Goal: Information Seeking & Learning: Learn about a topic

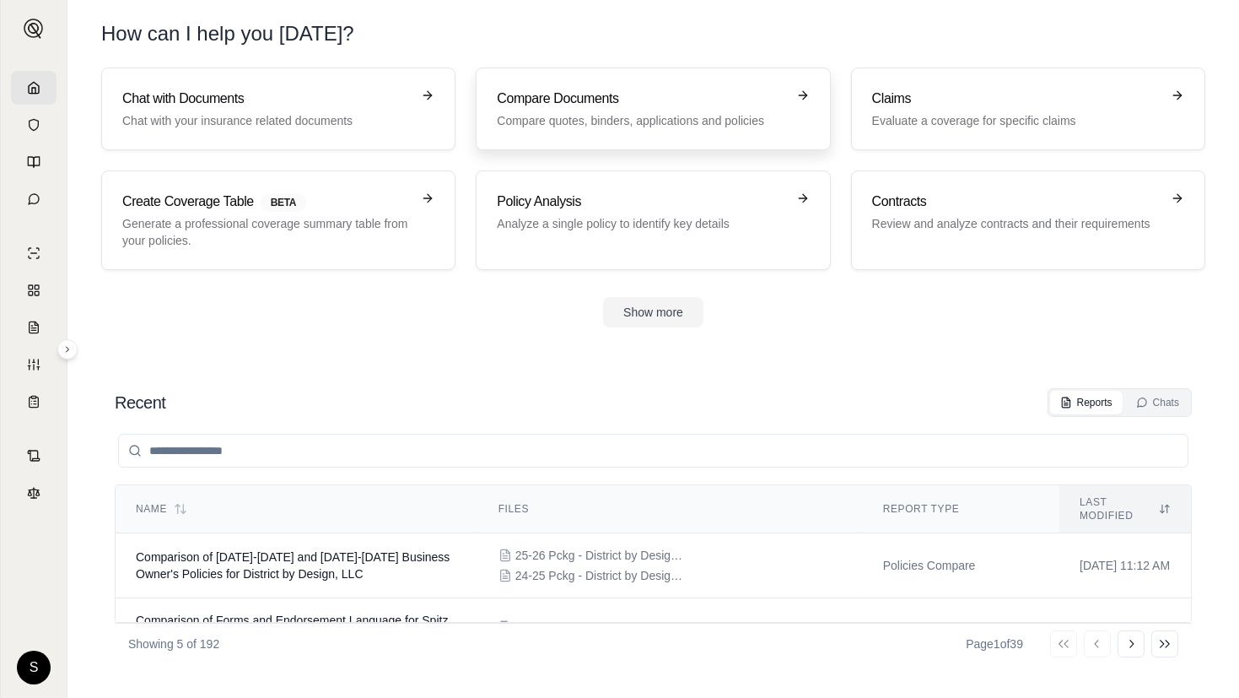
click at [655, 128] on p "Compare quotes, binders, applications and policies" at bounding box center [641, 120] width 288 height 17
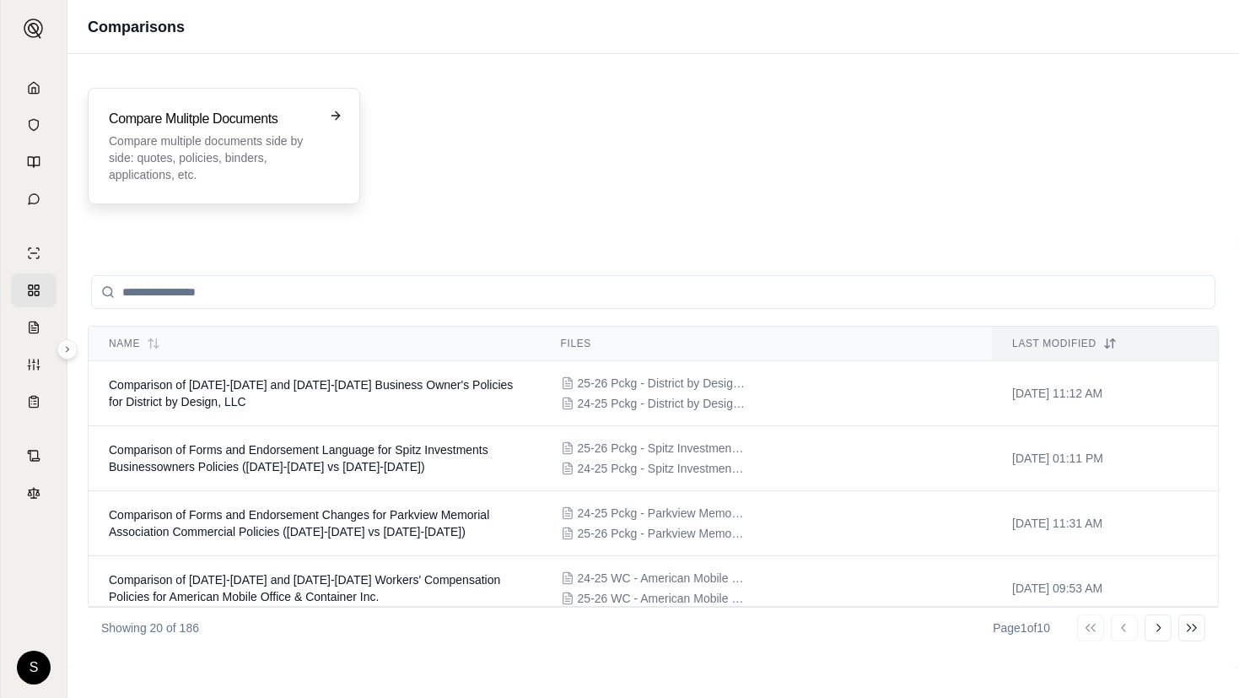
click at [245, 143] on p "Compare multiple documents side by side: quotes, policies, binders, application…" at bounding box center [212, 157] width 207 height 51
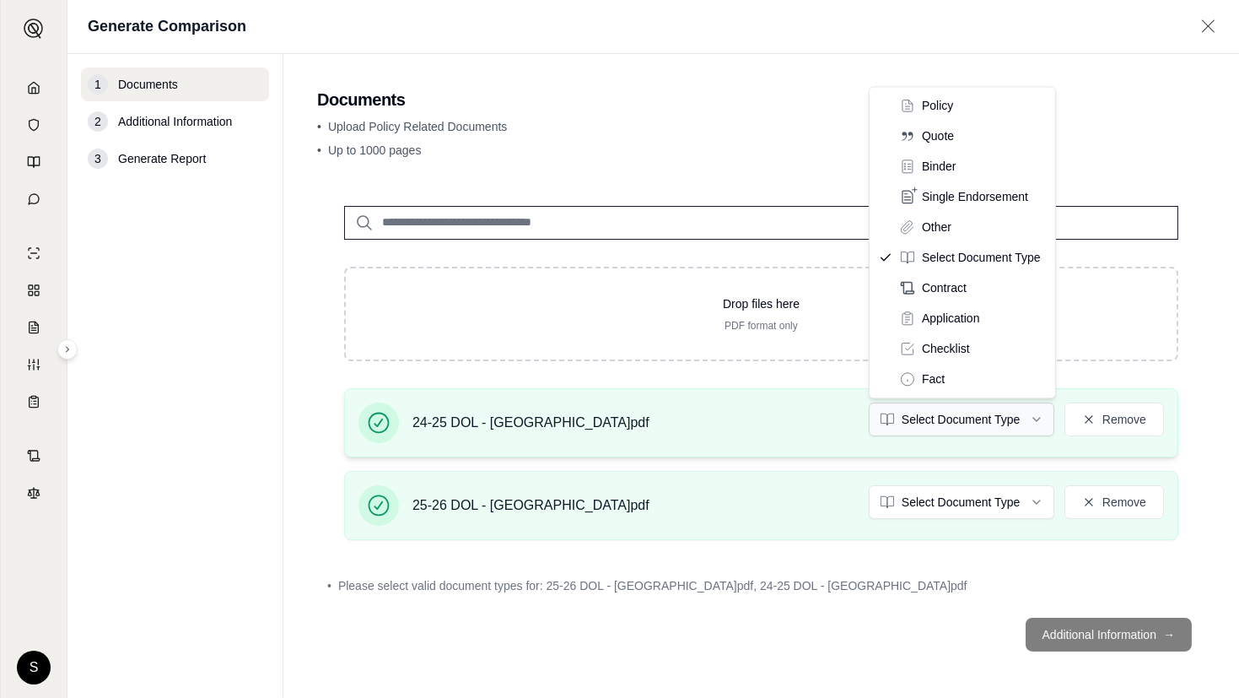
click at [962, 417] on html "S Generate Comparison 1 Documents 2 Additional Information 3 Generate Report Do…" at bounding box center [619, 349] width 1239 height 698
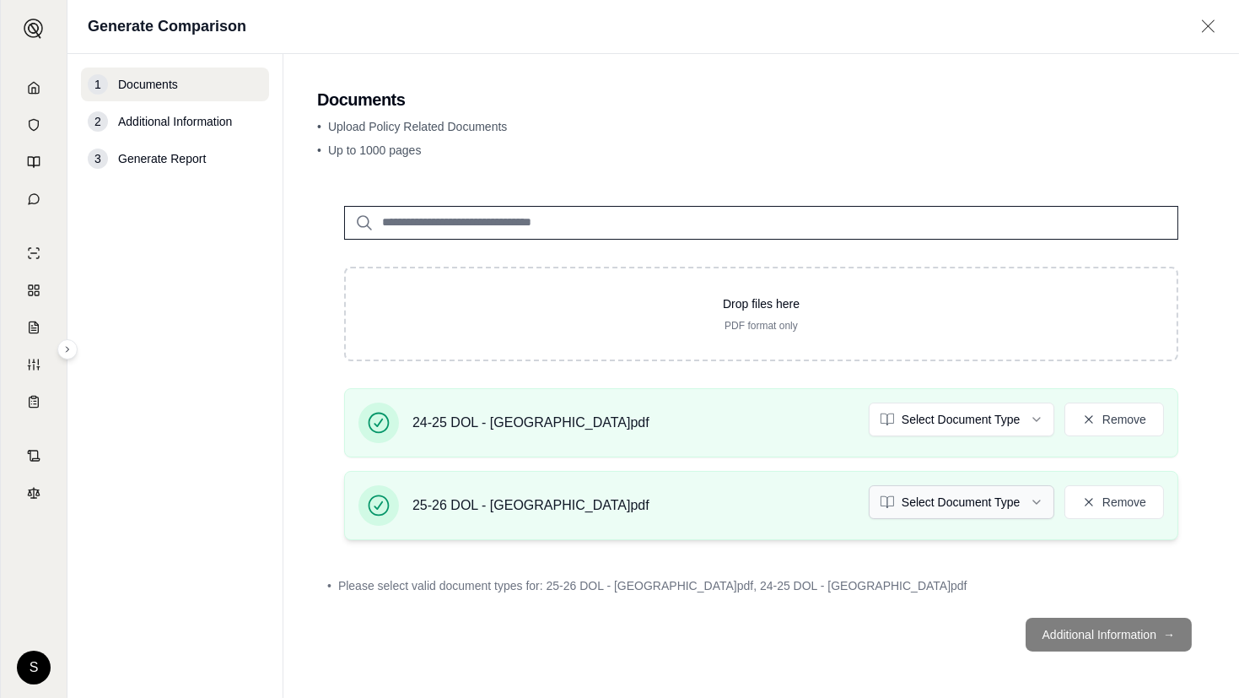
click at [954, 511] on html "S Generate Comparison 1 Documents 2 Additional Information 3 Generate Report Do…" at bounding box center [619, 349] width 1239 height 698
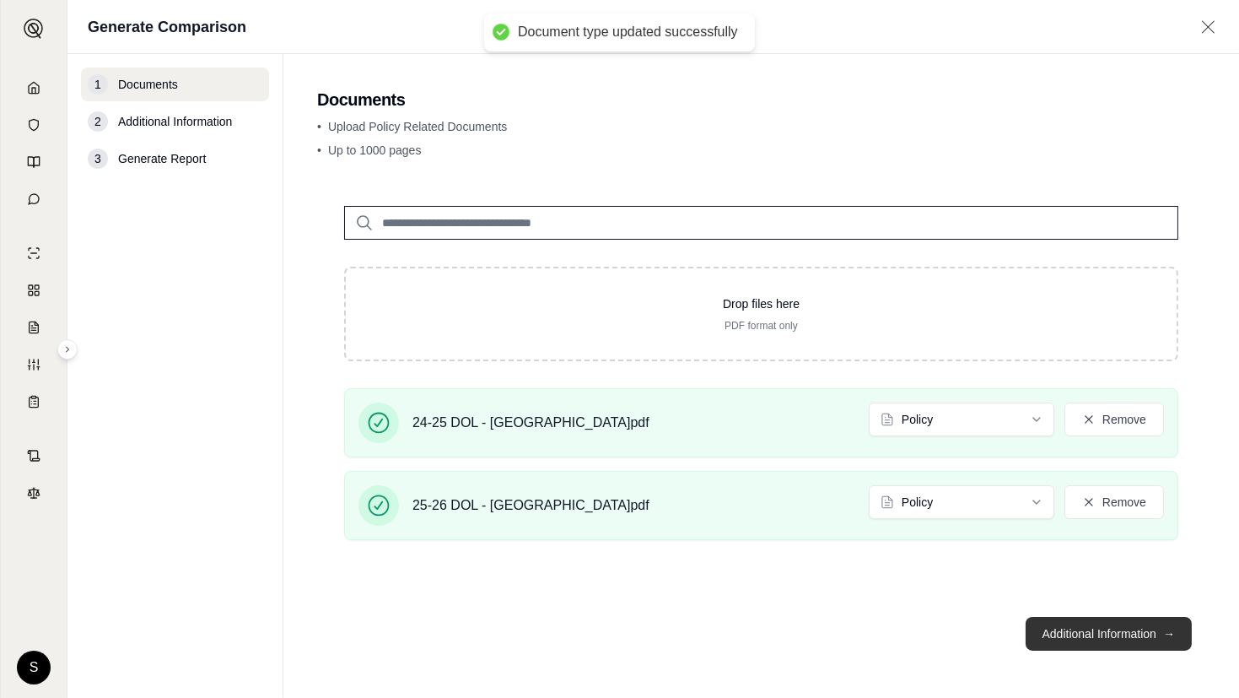
click at [1113, 638] on button "Additional Information →" at bounding box center [1109, 634] width 166 height 34
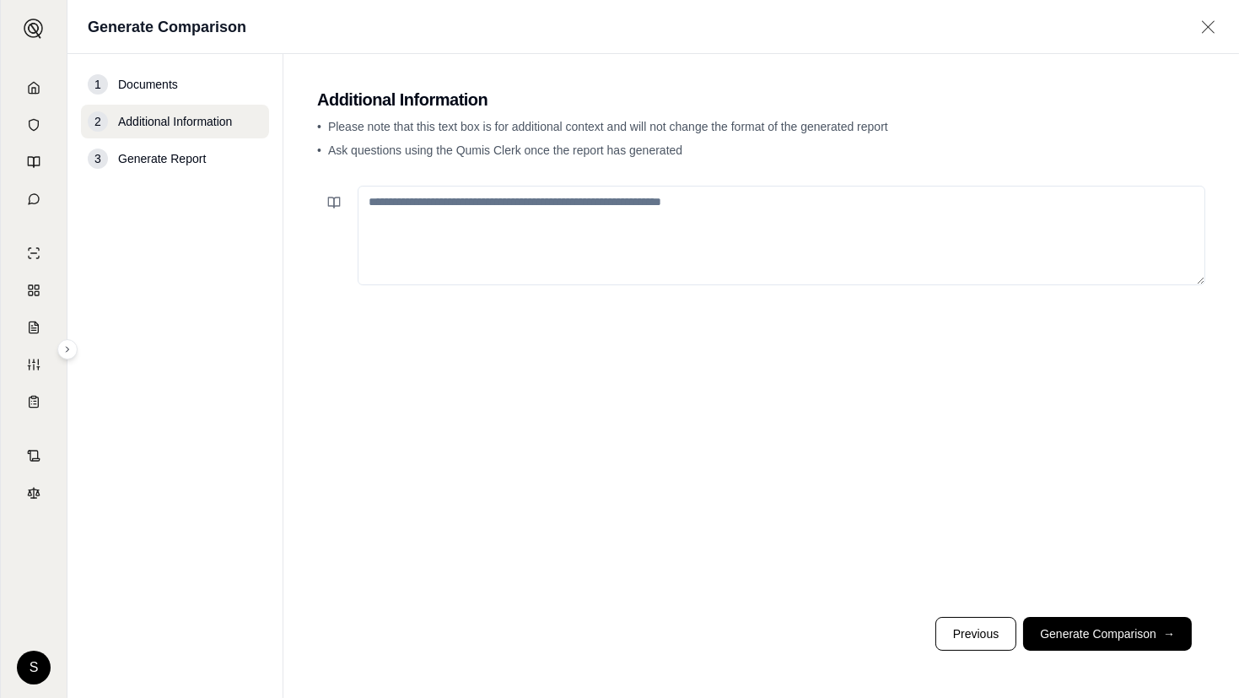
click at [439, 213] on textarea at bounding box center [782, 236] width 848 height 100
paste textarea "**********"
type textarea "**********"
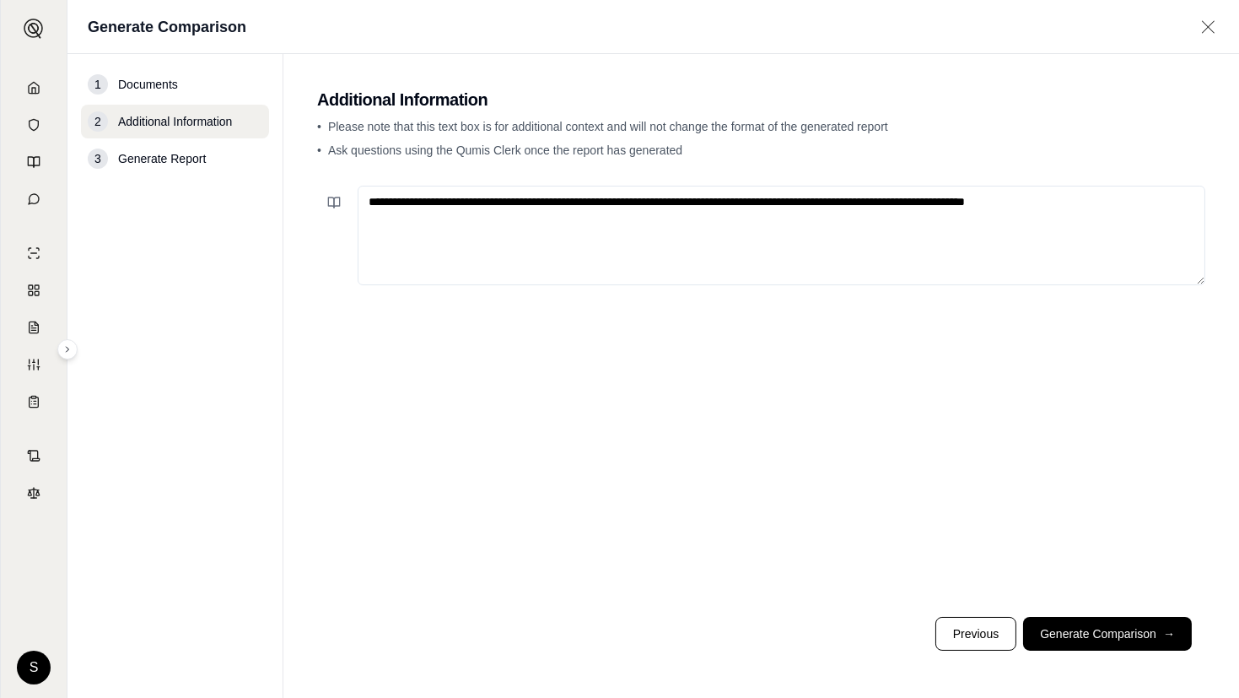
click at [1091, 630] on button "Generate Comparison →" at bounding box center [1107, 634] width 169 height 34
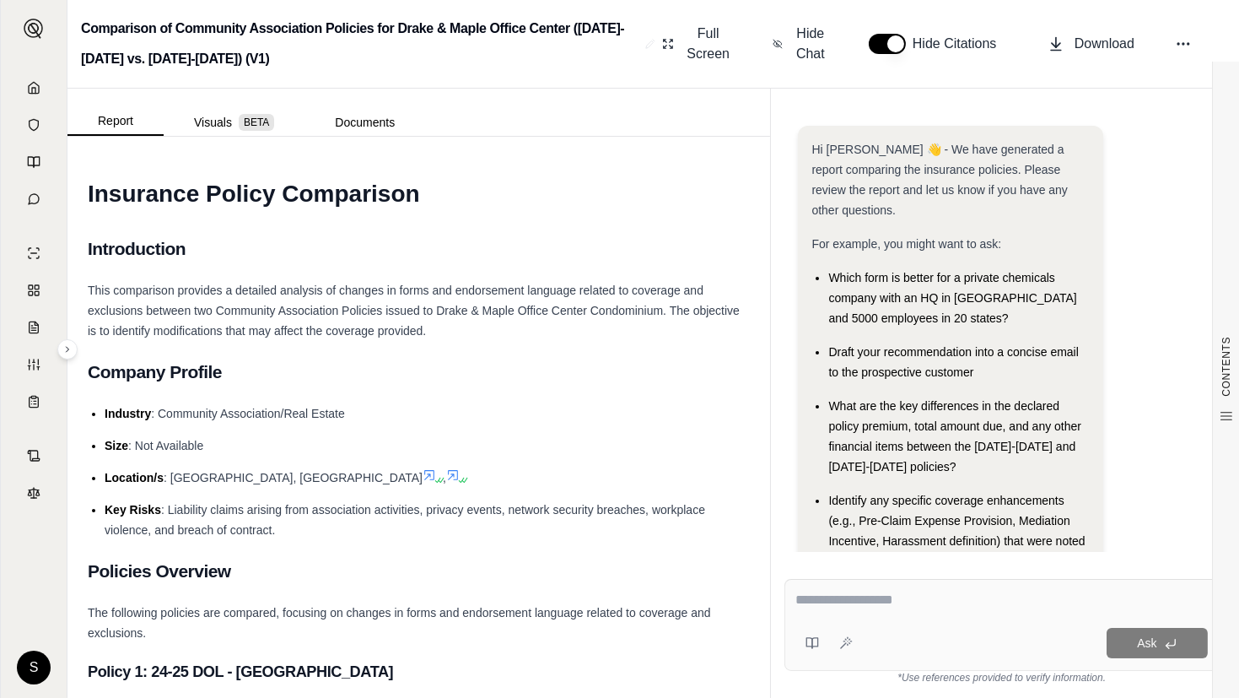
scroll to position [113, 0]
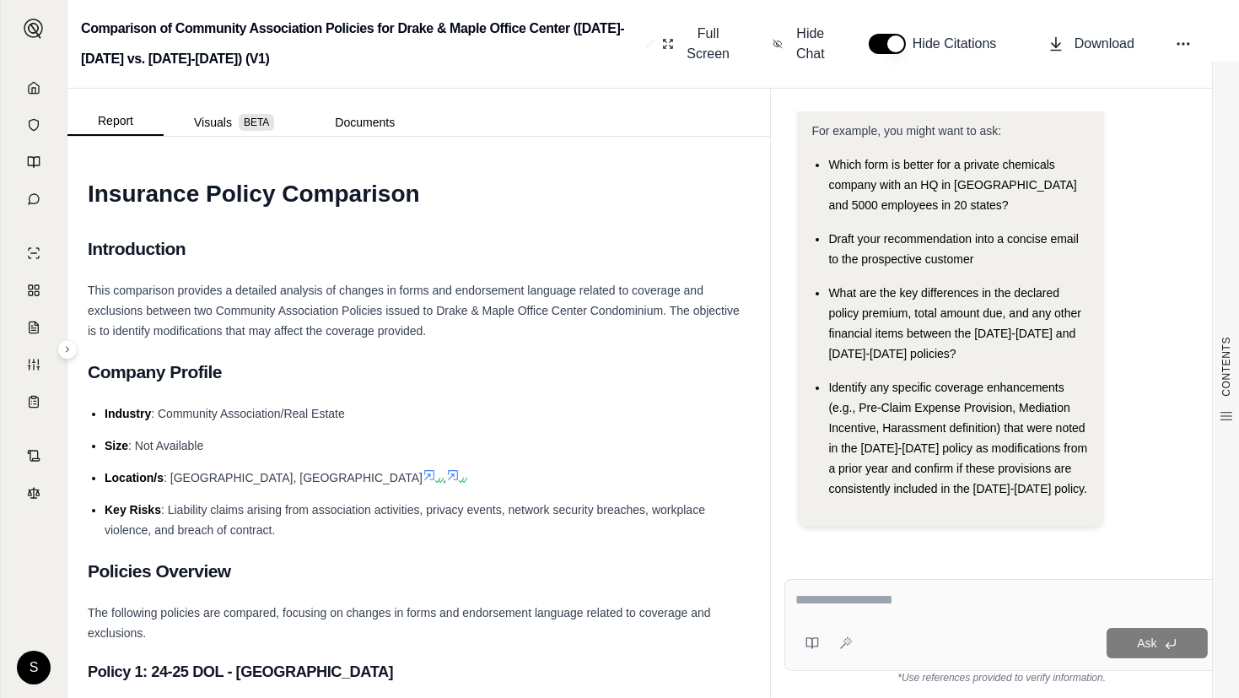
click at [872, 646] on div "Ask" at bounding box center [1033, 643] width 348 height 30
click at [956, 616] on div "Ask" at bounding box center [1001, 625] width 434 height 92
paste textarea "**********"
type textarea "**********"
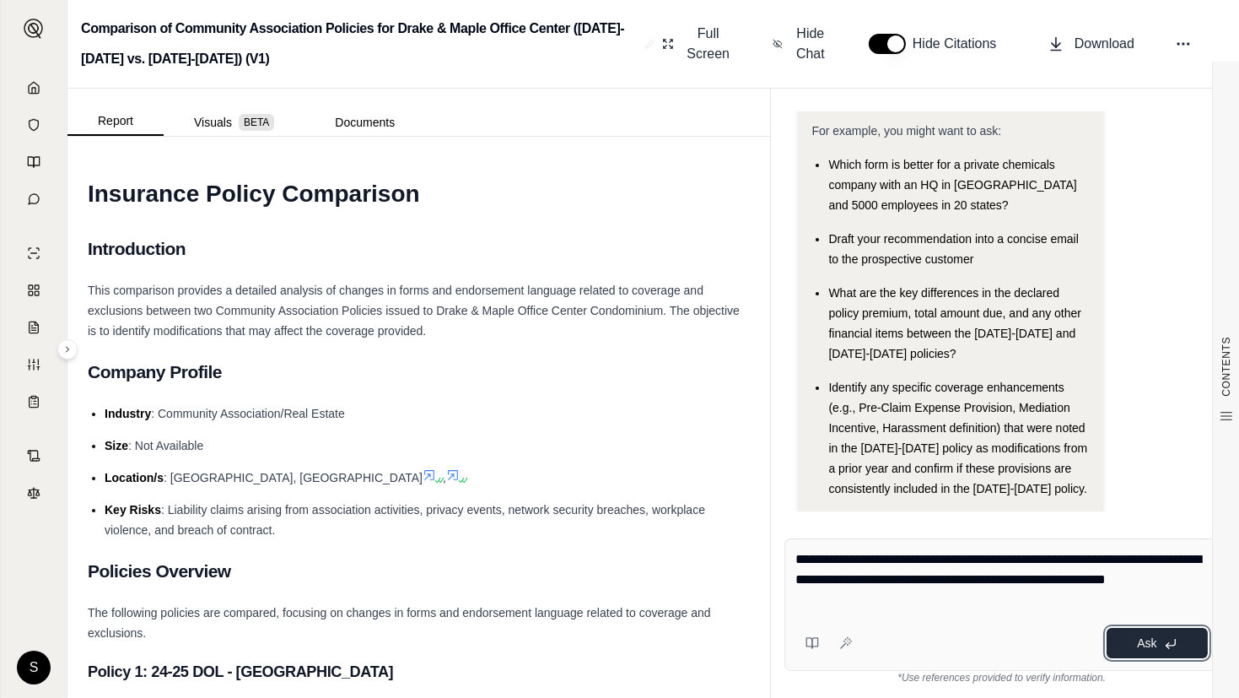
click at [1150, 650] on button "Ask" at bounding box center [1157, 643] width 101 height 30
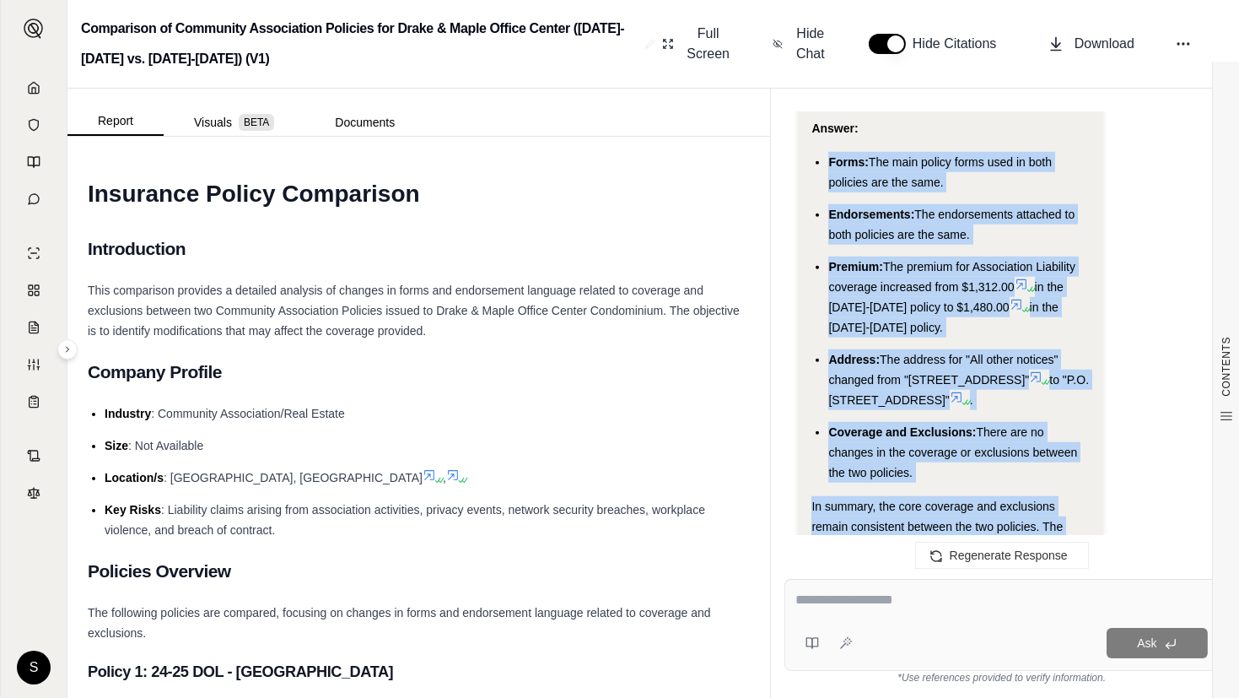
scroll to position [3640, 0]
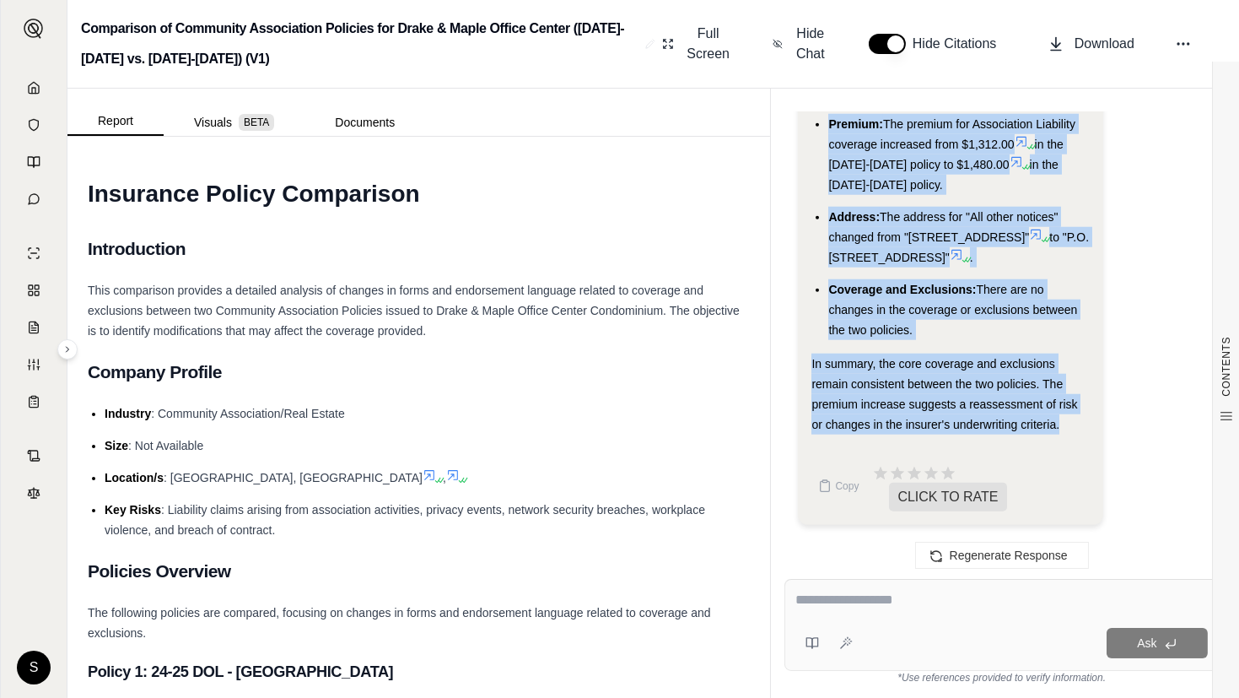
drag, startPoint x: 832, startPoint y: 382, endPoint x: 1063, endPoint y: 421, distance: 234.3
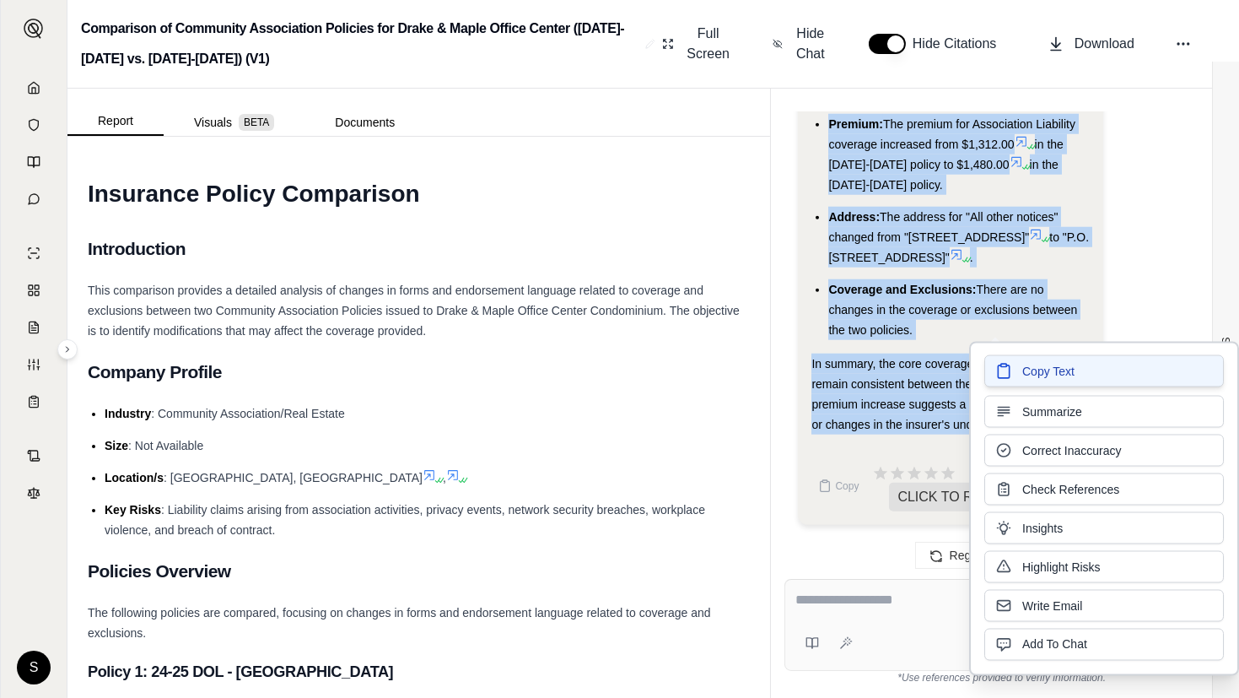
copy div "Forms: The main policy forms used in both policies are the same. Endorsements: …"
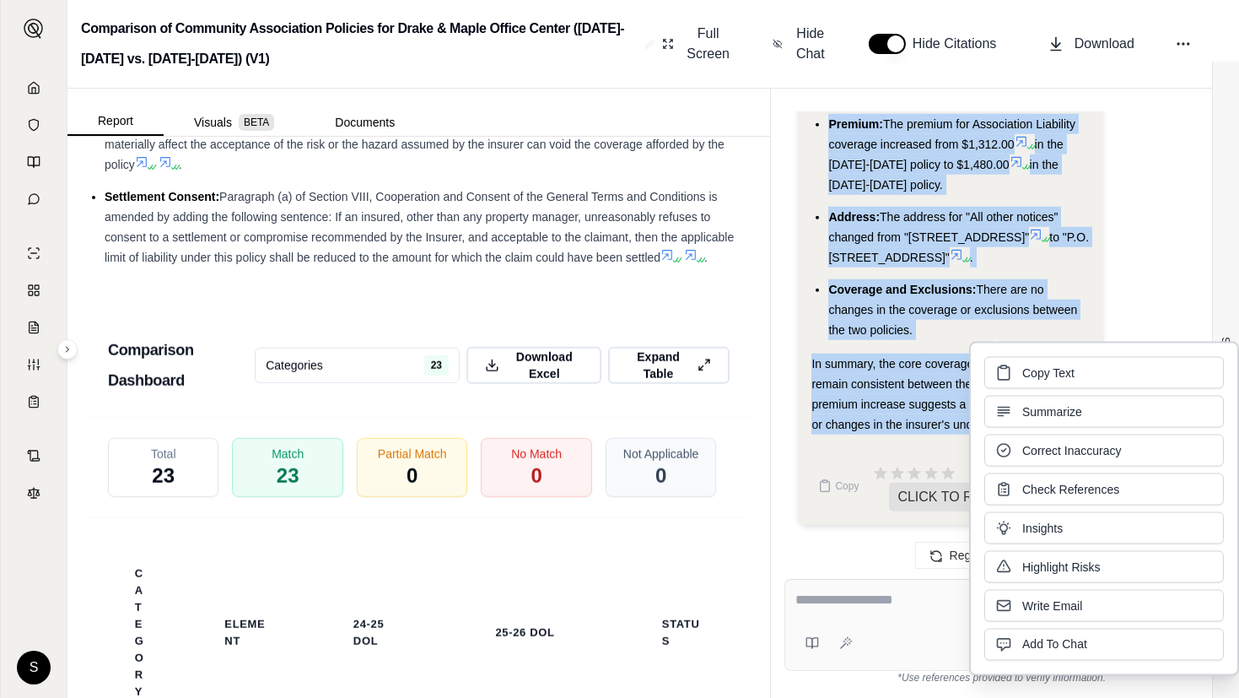
scroll to position [3834, 0]
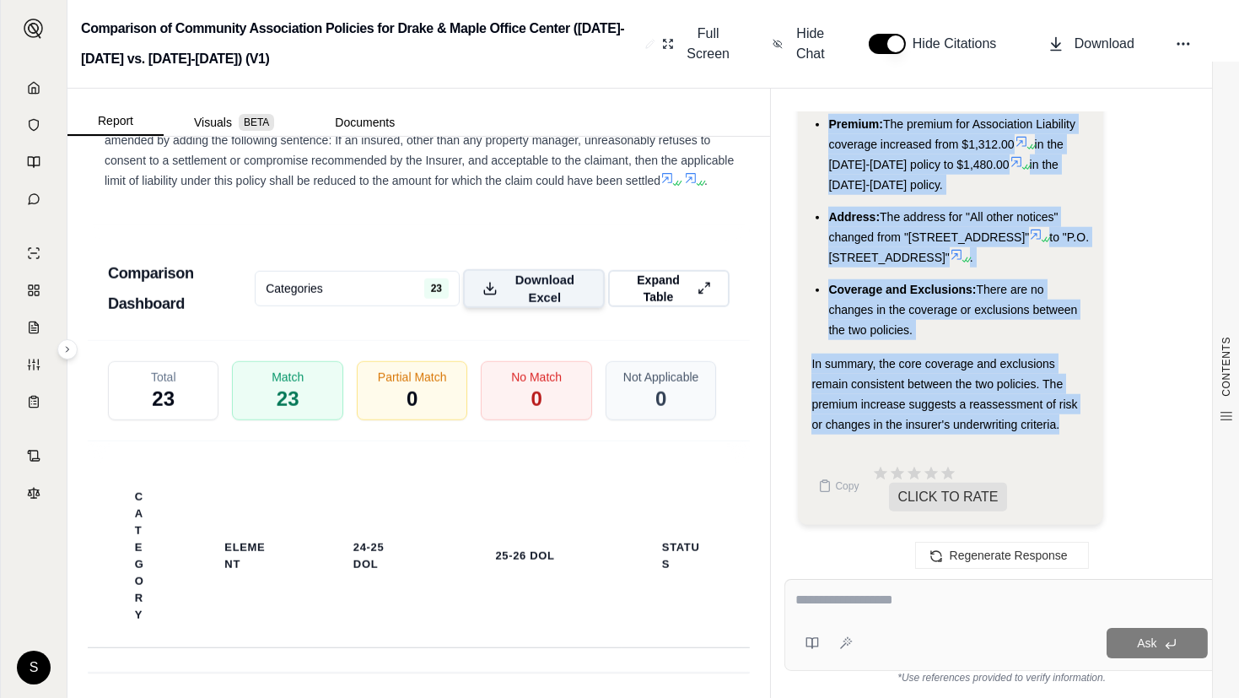
click at [536, 303] on span "Download Excel" at bounding box center [544, 288] width 80 height 35
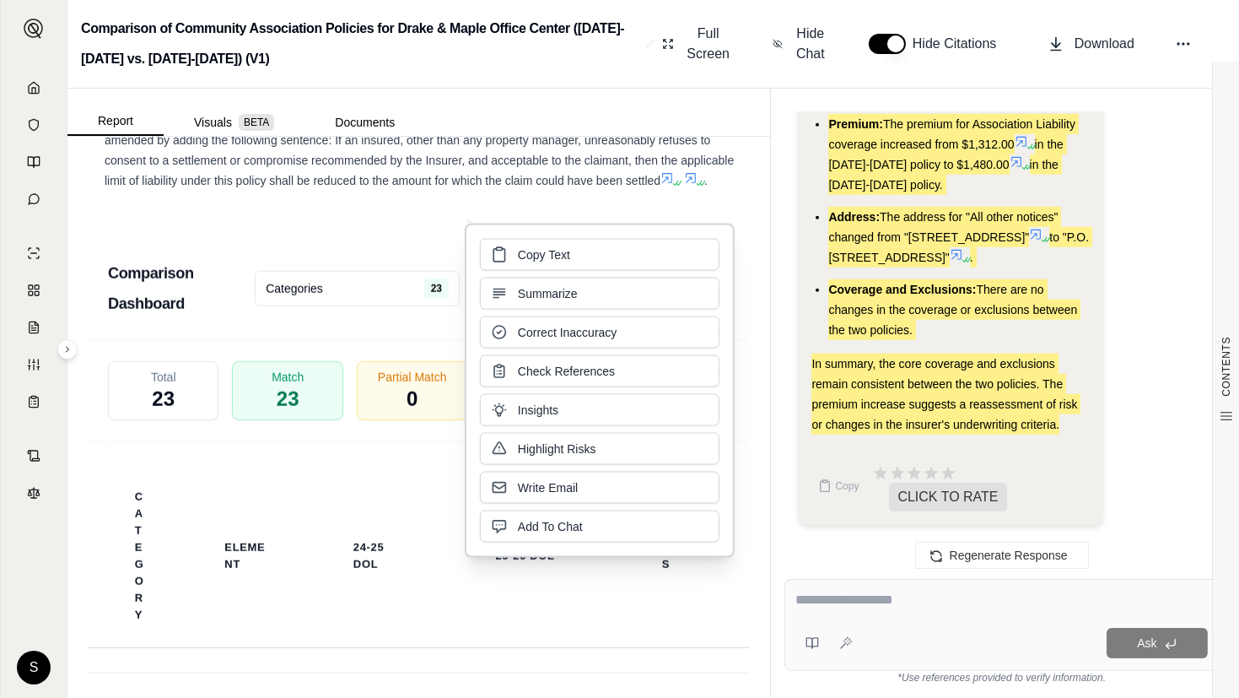
scroll to position [3910, 0]
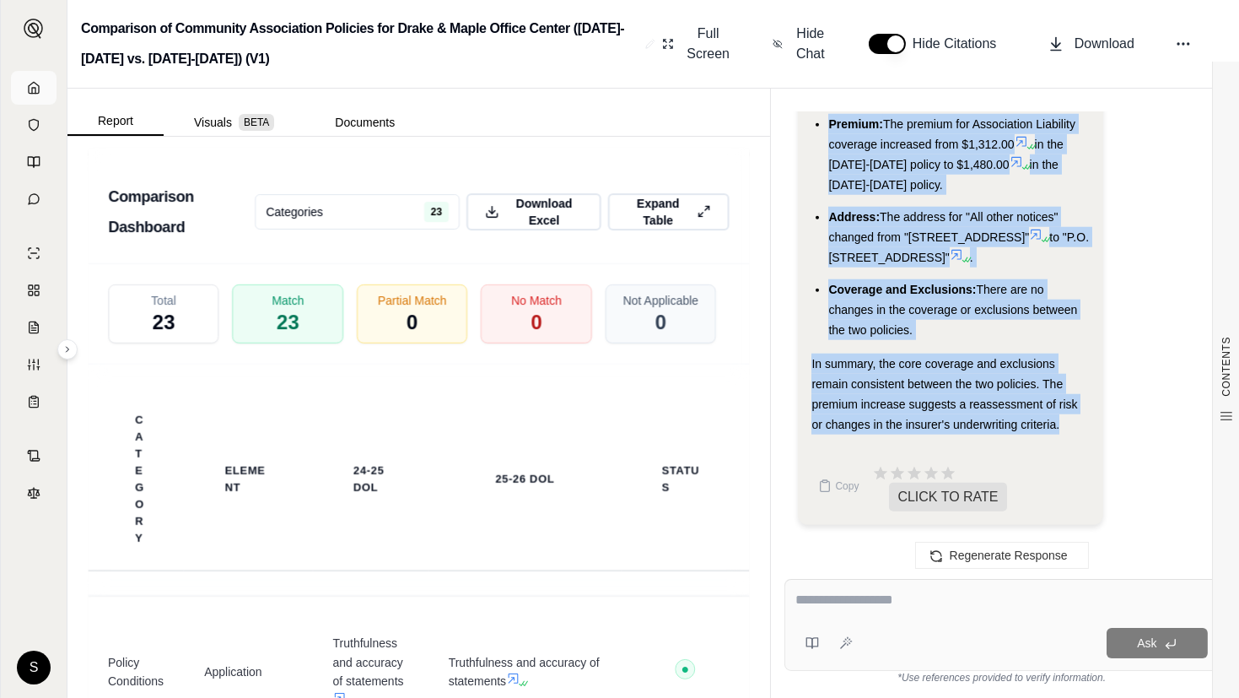
click at [37, 89] on icon at bounding box center [33, 87] width 13 height 13
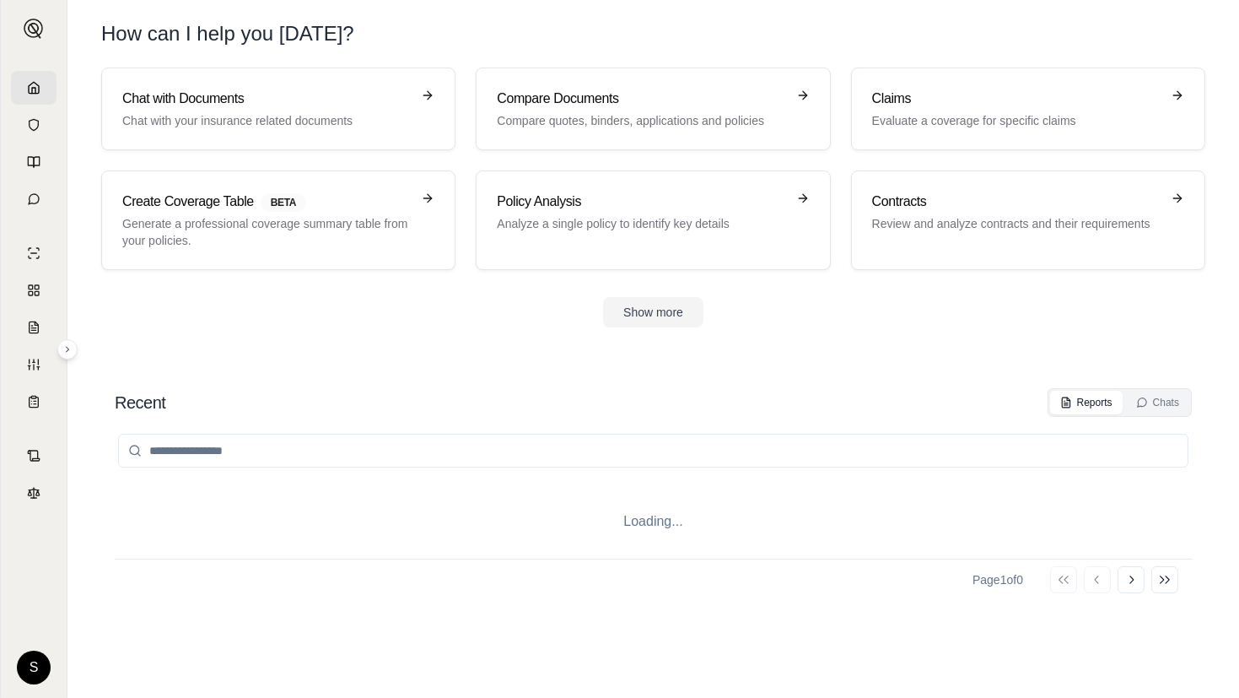
click at [34, 73] on link at bounding box center [34, 88] width 46 height 34
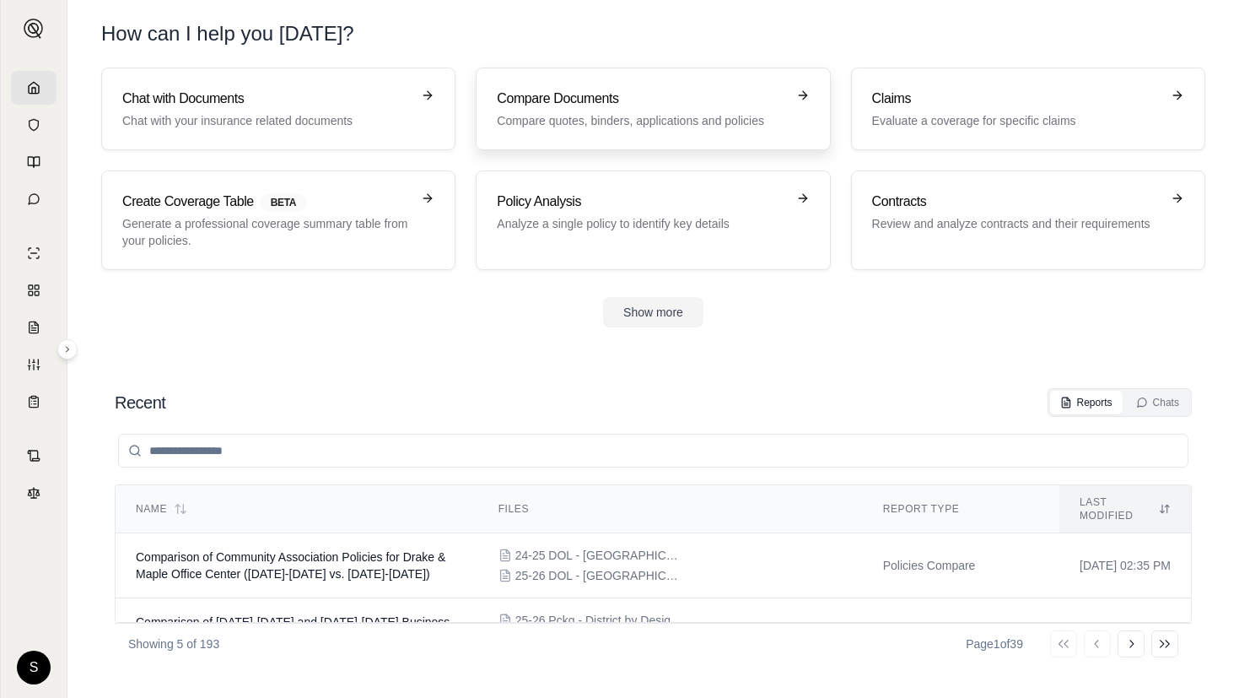
click at [612, 102] on h3 "Compare Documents" at bounding box center [641, 99] width 288 height 20
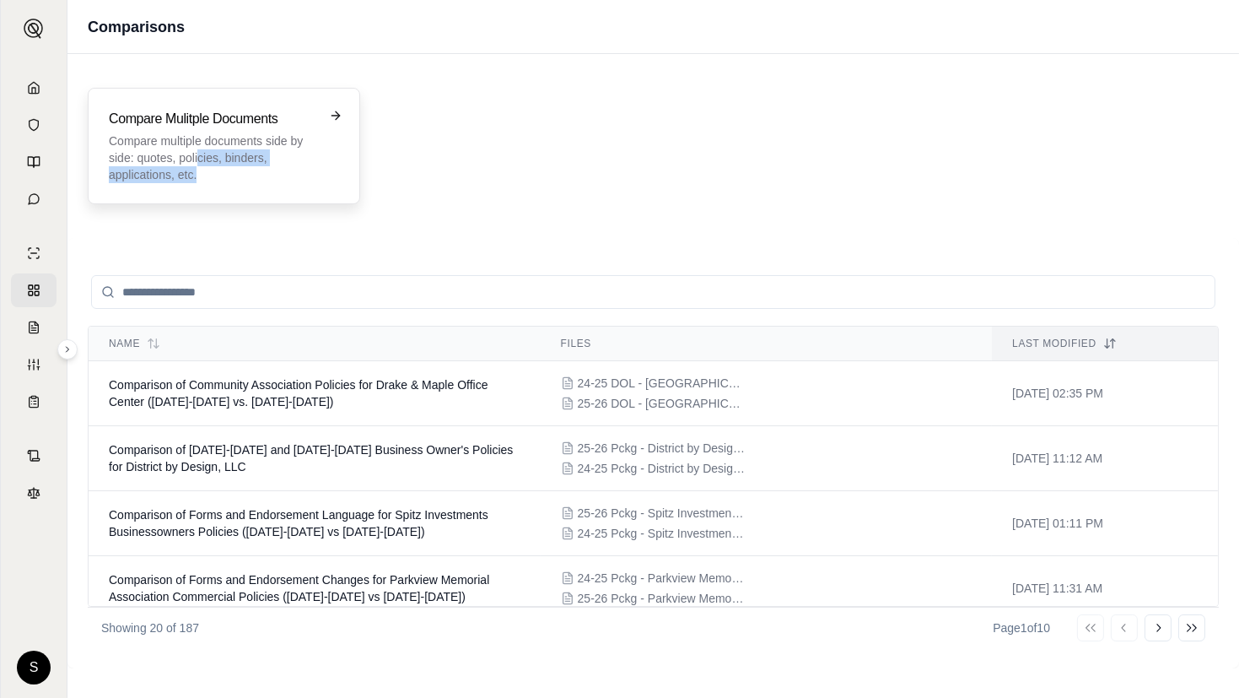
drag, startPoint x: 198, startPoint y: 155, endPoint x: 206, endPoint y: 178, distance: 24.0
click at [206, 178] on p "Compare multiple documents side by side: quotes, policies, binders, application…" at bounding box center [212, 157] width 207 height 51
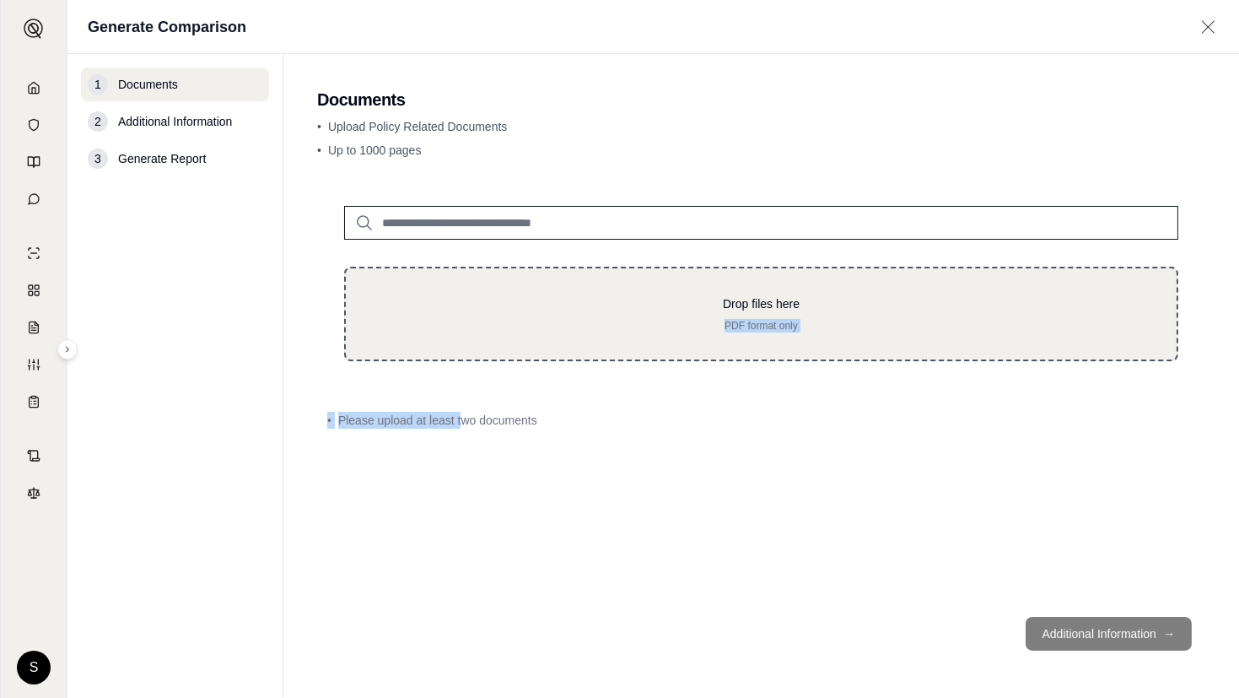
drag, startPoint x: 478, startPoint y: 390, endPoint x: 553, endPoint y: 329, distance: 96.6
click at [553, 329] on div "Drop files here PDF format only • Please upload at least two documents" at bounding box center [761, 391] width 888 height 424
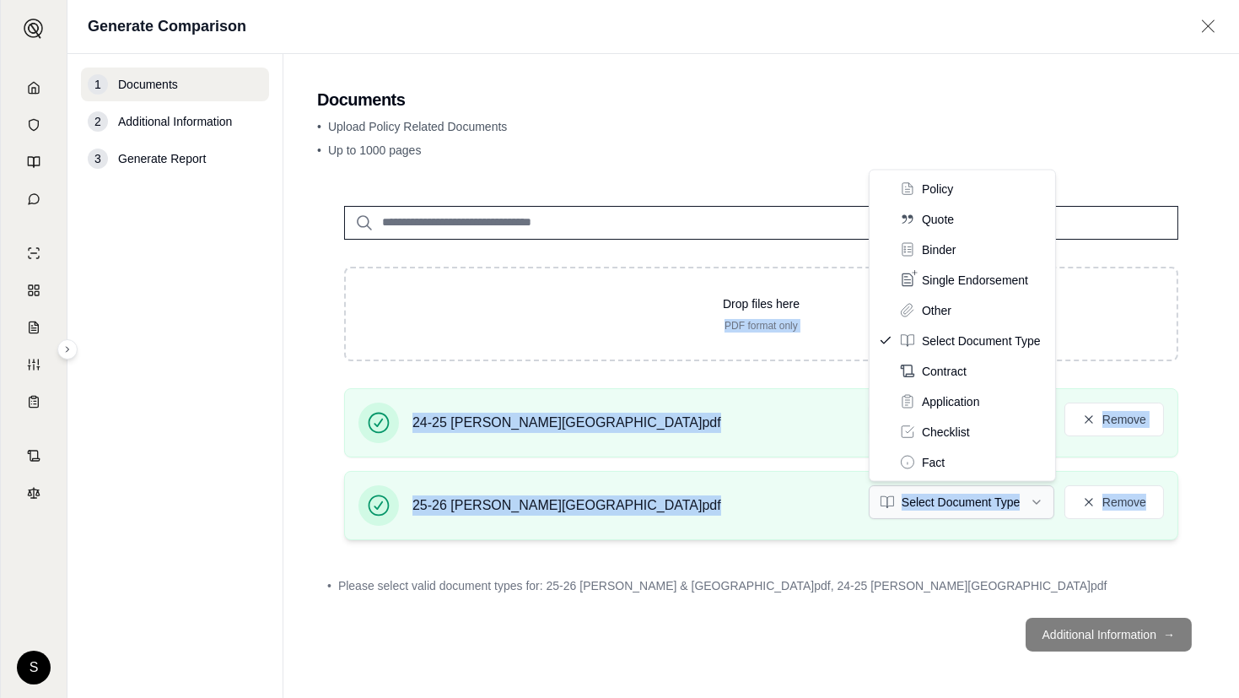
click at [963, 495] on html "S Generate Comparison 1 Documents 2 Additional Information 3 Generate Report Do…" at bounding box center [619, 349] width 1239 height 698
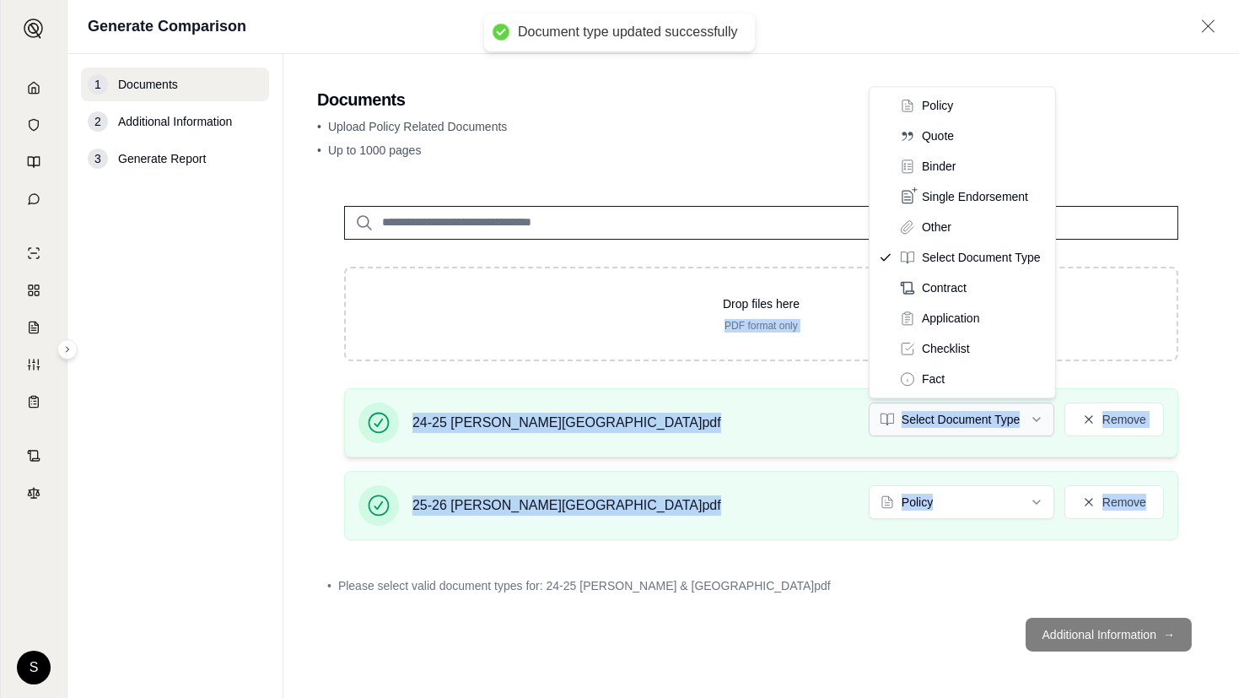
click at [967, 412] on html "Document type updated successfully S Generate Comparison 1 Documents 2 Addition…" at bounding box center [619, 349] width 1239 height 698
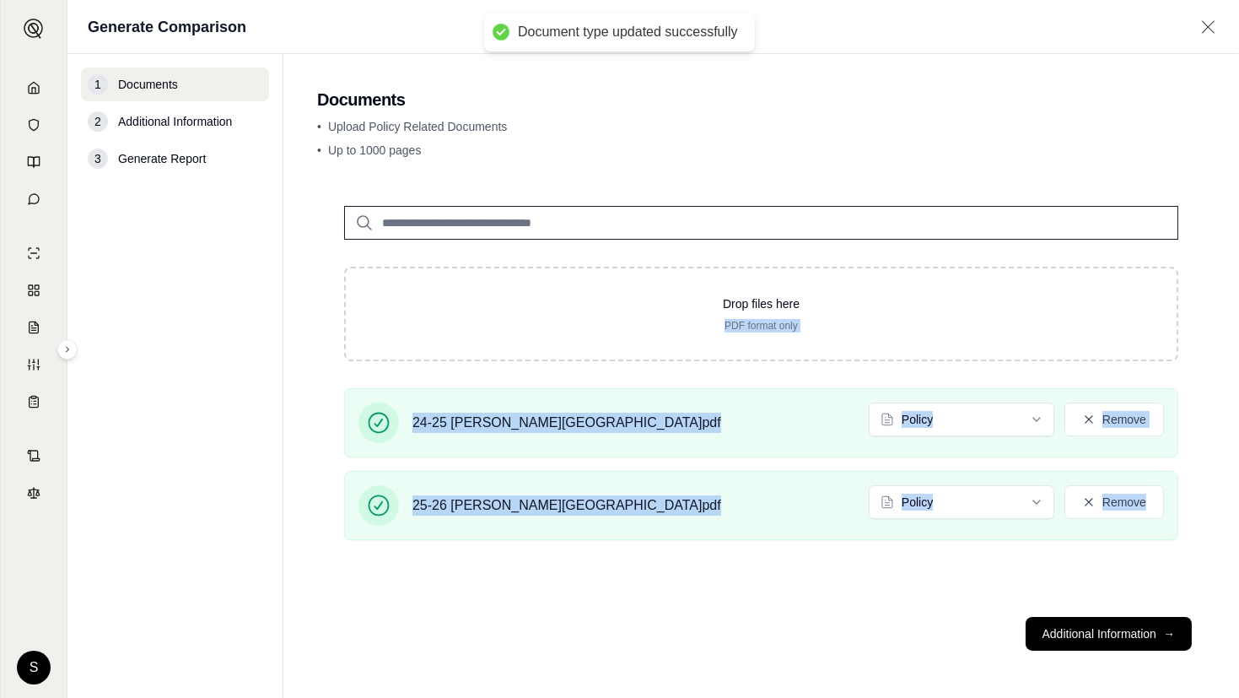
click at [1064, 616] on footer "Additional Information →" at bounding box center [761, 633] width 888 height 61
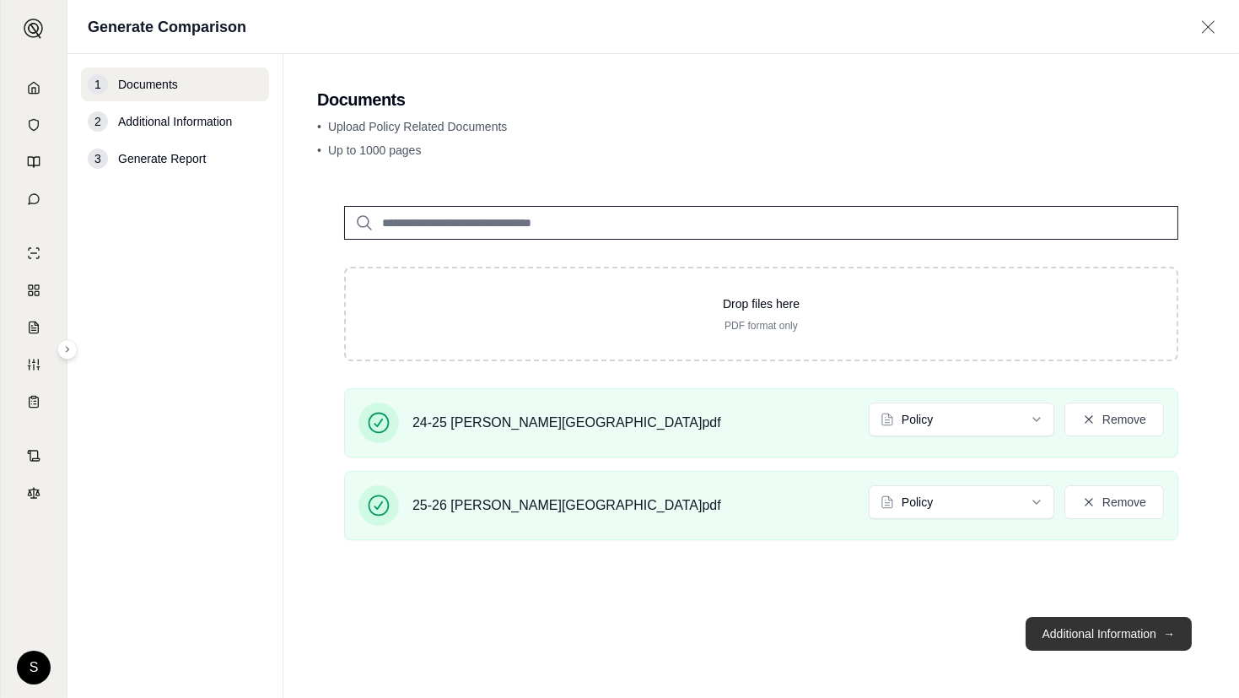
click at [1140, 635] on button "Additional Information →" at bounding box center [1109, 634] width 166 height 34
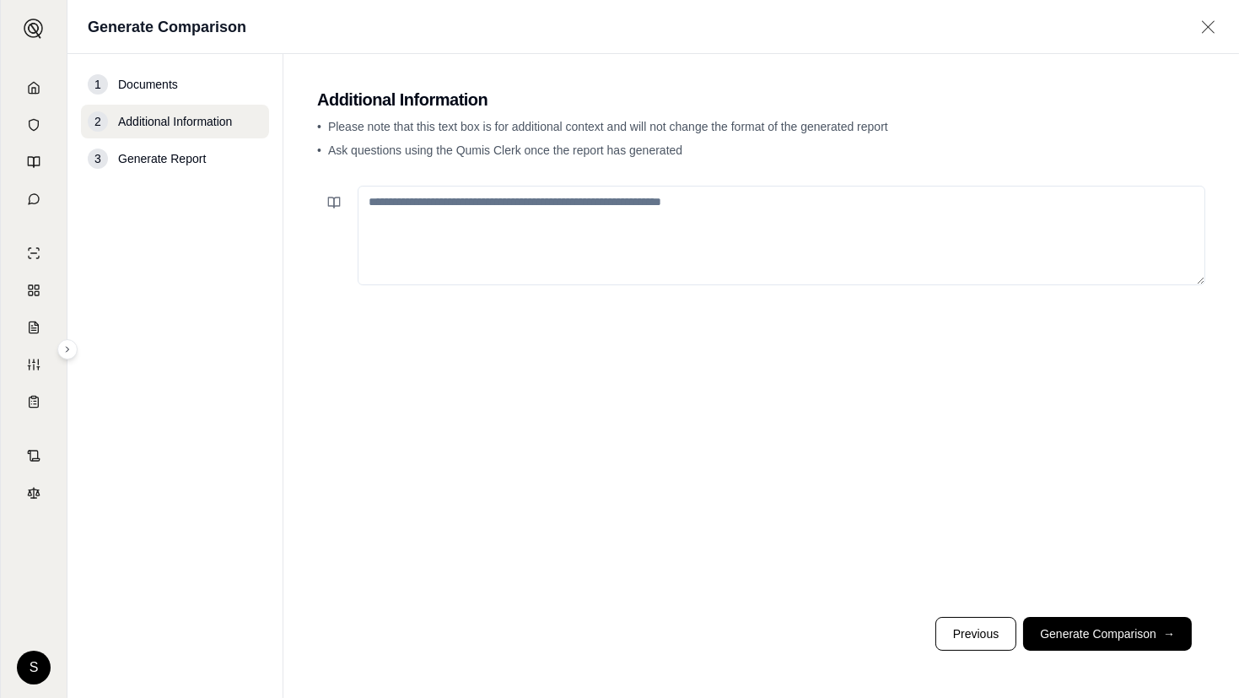
click at [594, 214] on textarea at bounding box center [782, 236] width 848 height 100
paste textarea "**********"
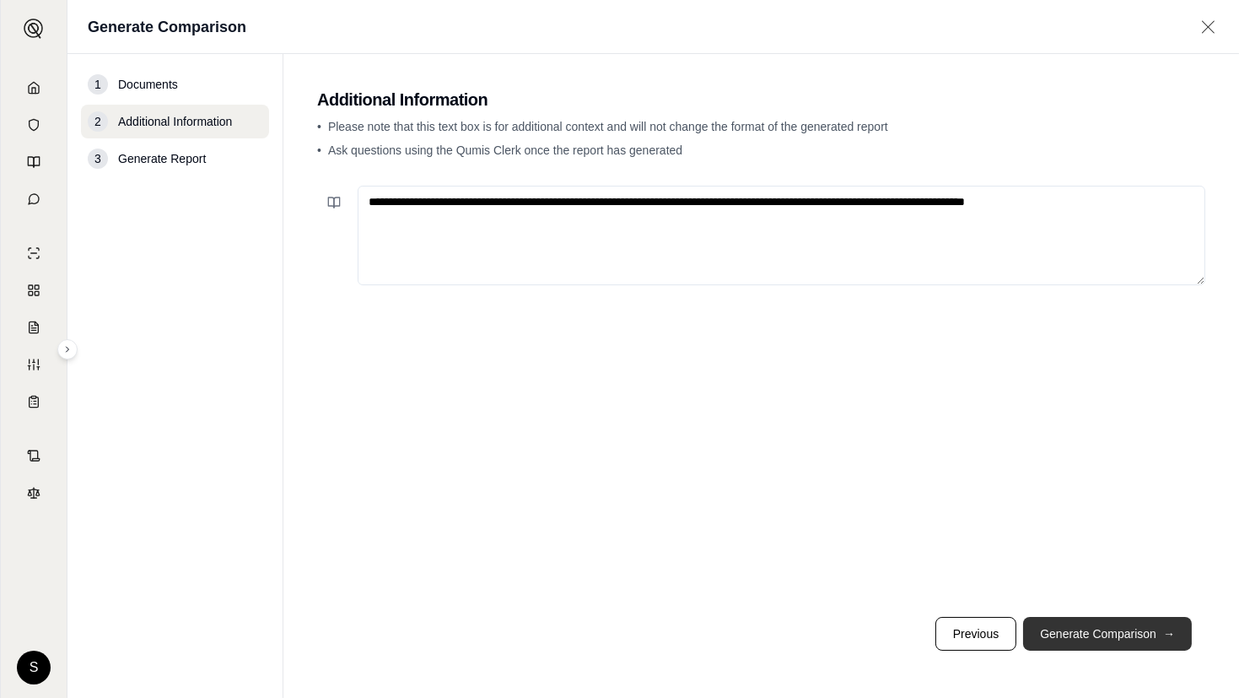
type textarea "**********"
click at [1126, 624] on button "Generate Comparison →" at bounding box center [1107, 634] width 169 height 34
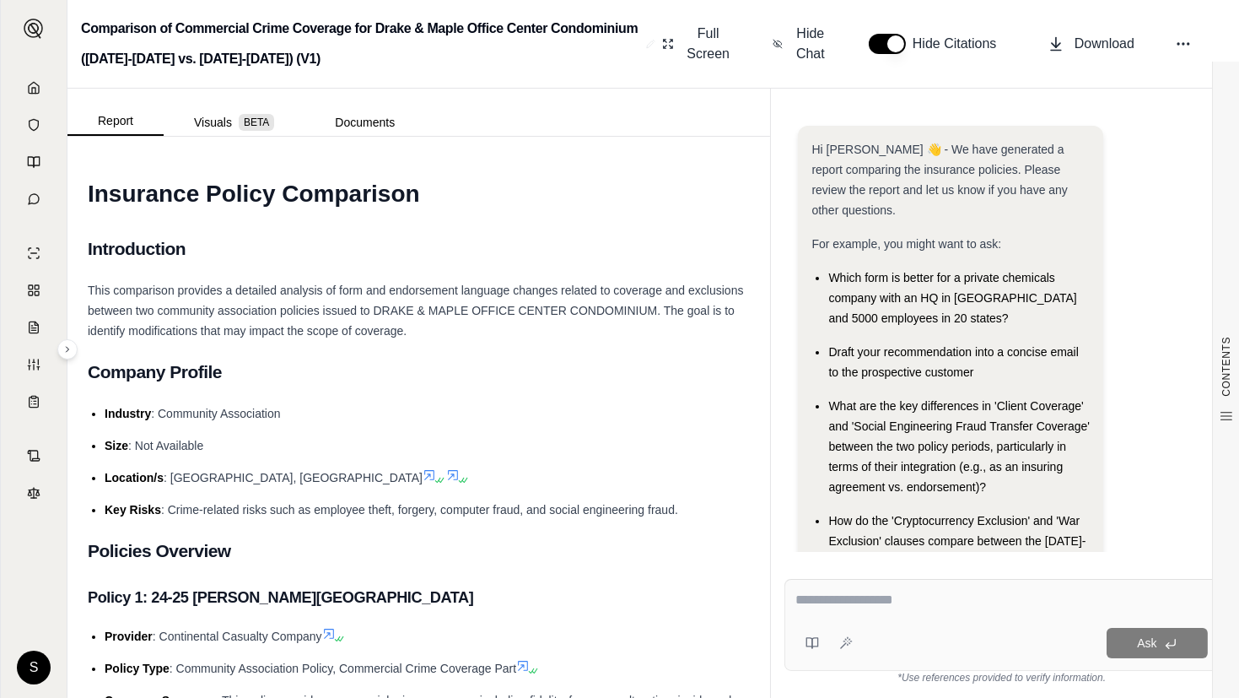
scroll to position [113, 0]
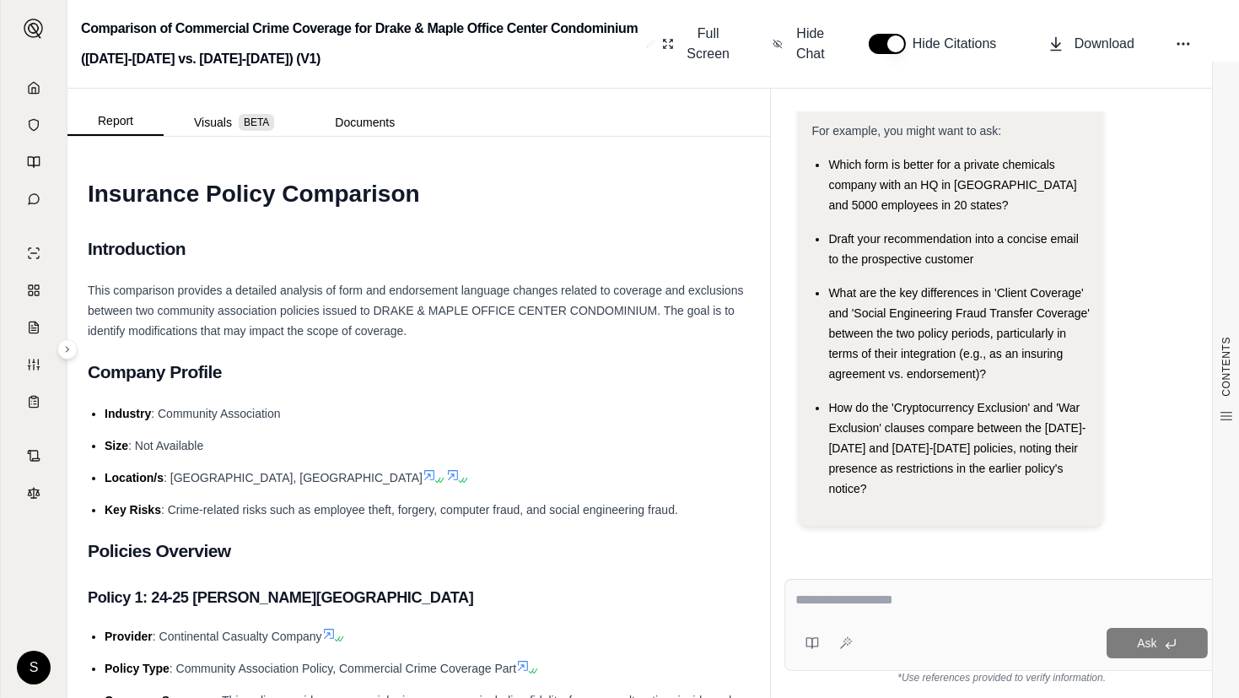
drag, startPoint x: 464, startPoint y: 5, endPoint x: 449, endPoint y: 12, distance: 16.6
click at [459, 5] on div "Comparison of Commercial Crime Coverage for Drake & Maple Office Center Condomi…" at bounding box center [653, 44] width 1172 height 89
click at [816, 596] on textarea at bounding box center [1001, 600] width 412 height 20
paste textarea "**********"
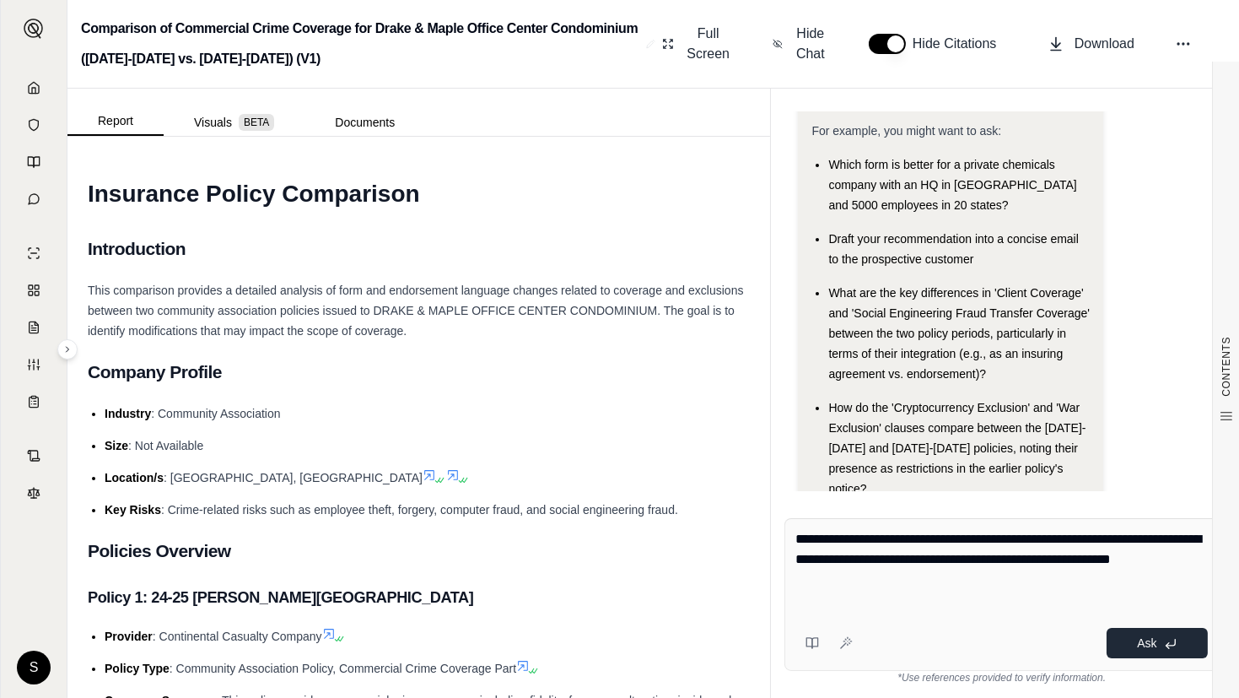
type textarea "**********"
click at [1189, 649] on button "Ask" at bounding box center [1157, 643] width 101 height 30
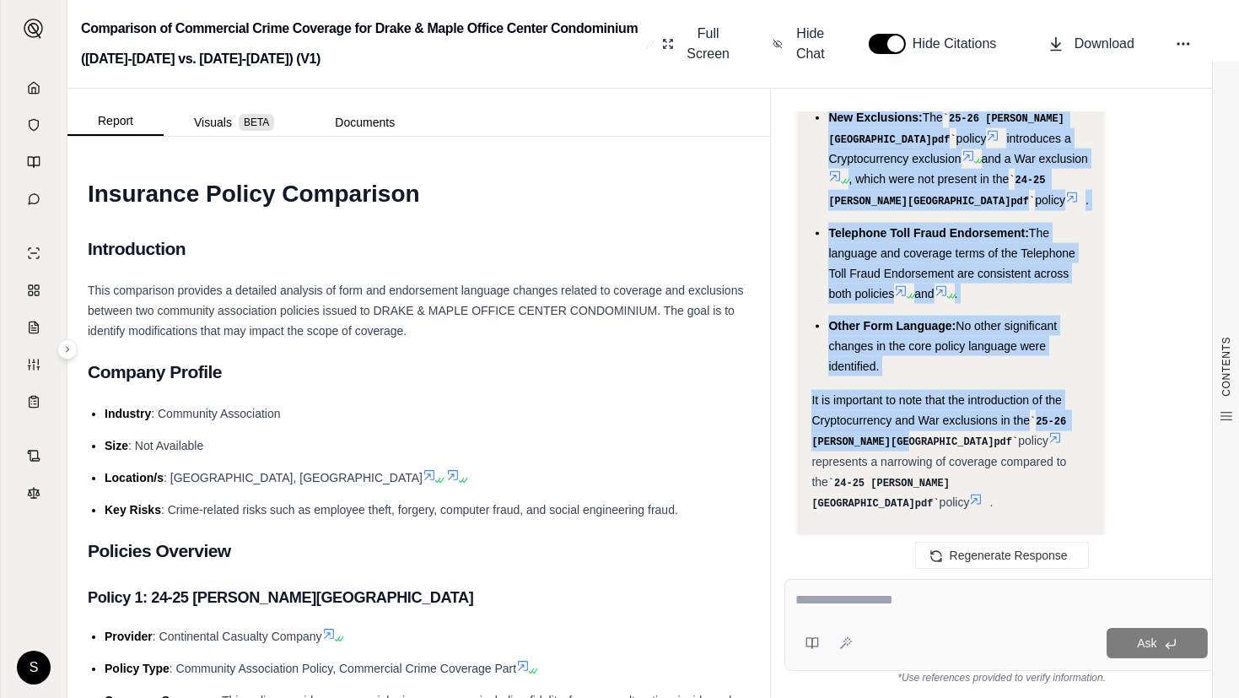
scroll to position [5116, 0]
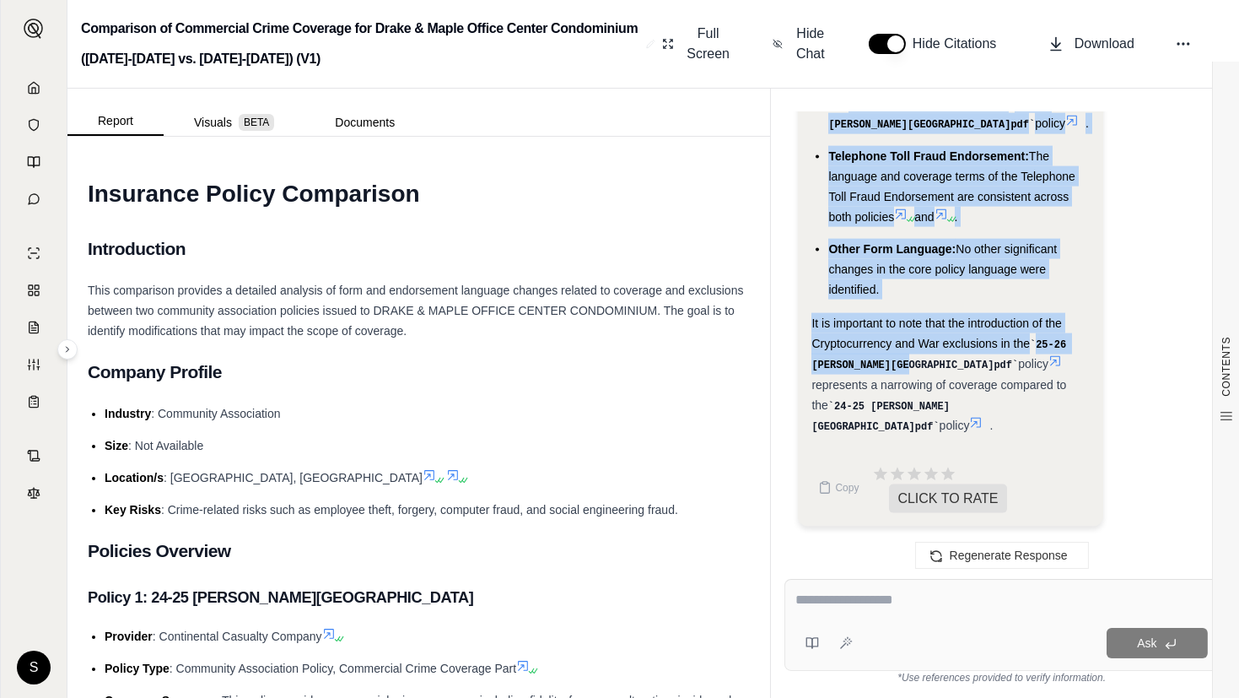
drag, startPoint x: 811, startPoint y: 272, endPoint x: 842, endPoint y: 431, distance: 162.3
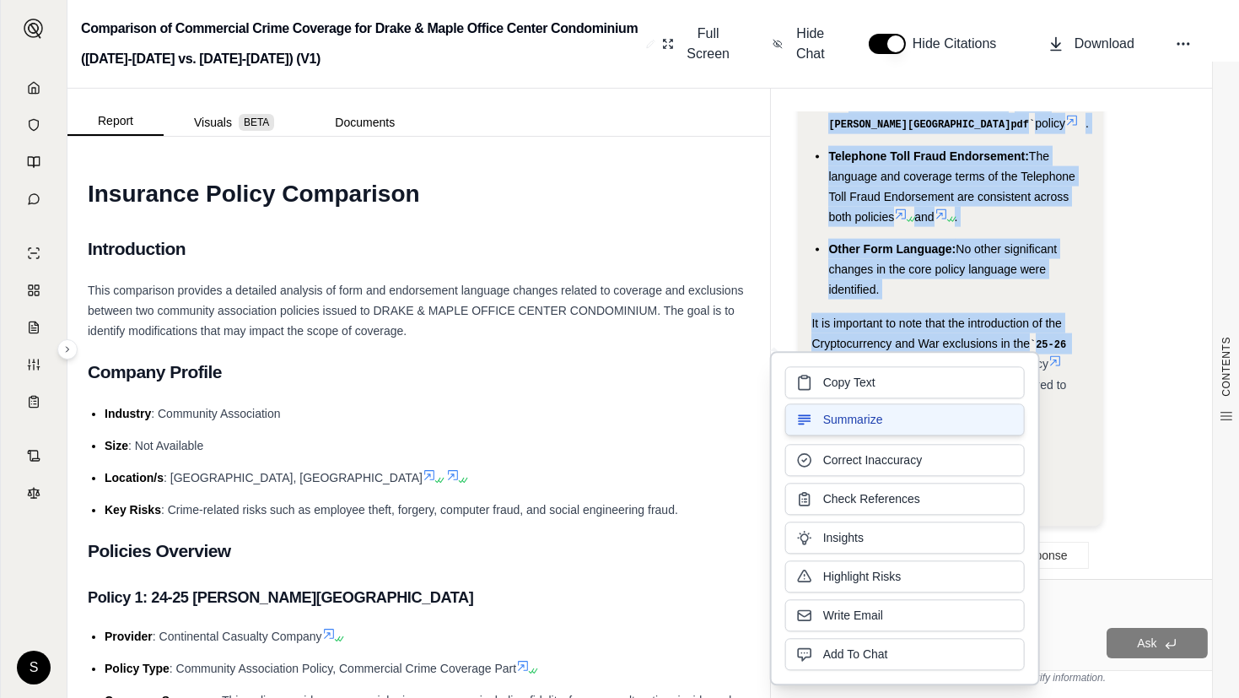
copy div "Here's a detailed comparison of the changes in forms and endorsement language b…"
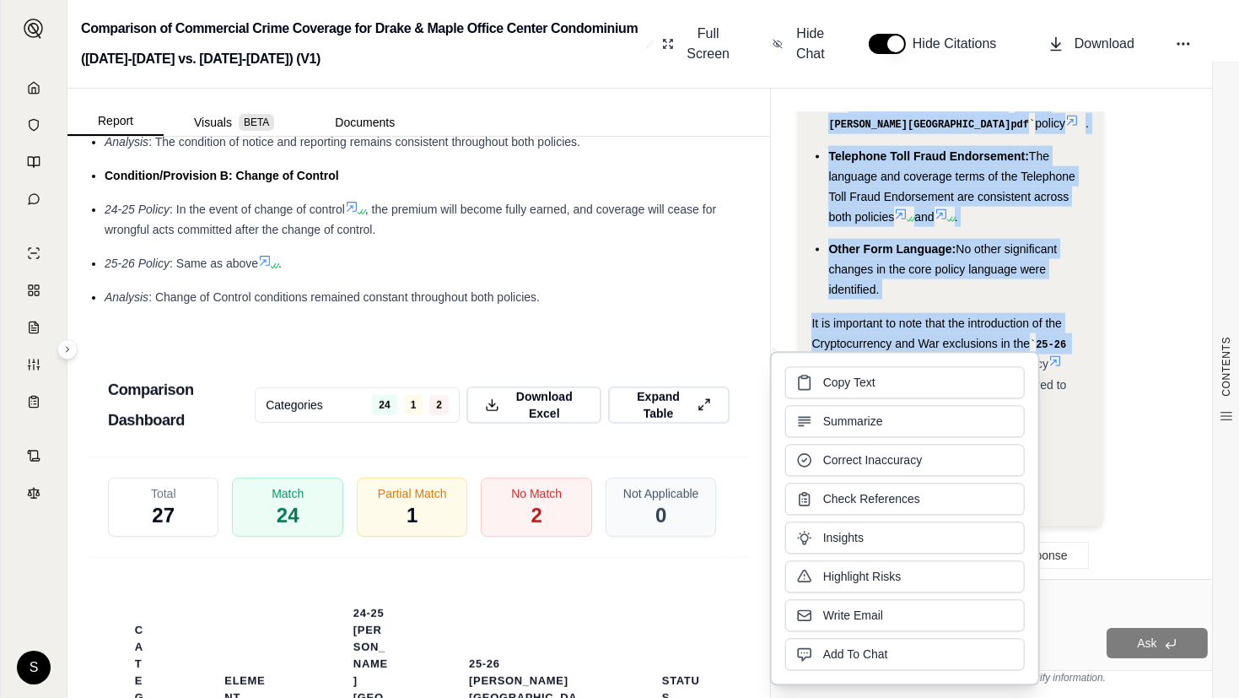
scroll to position [3067, 0]
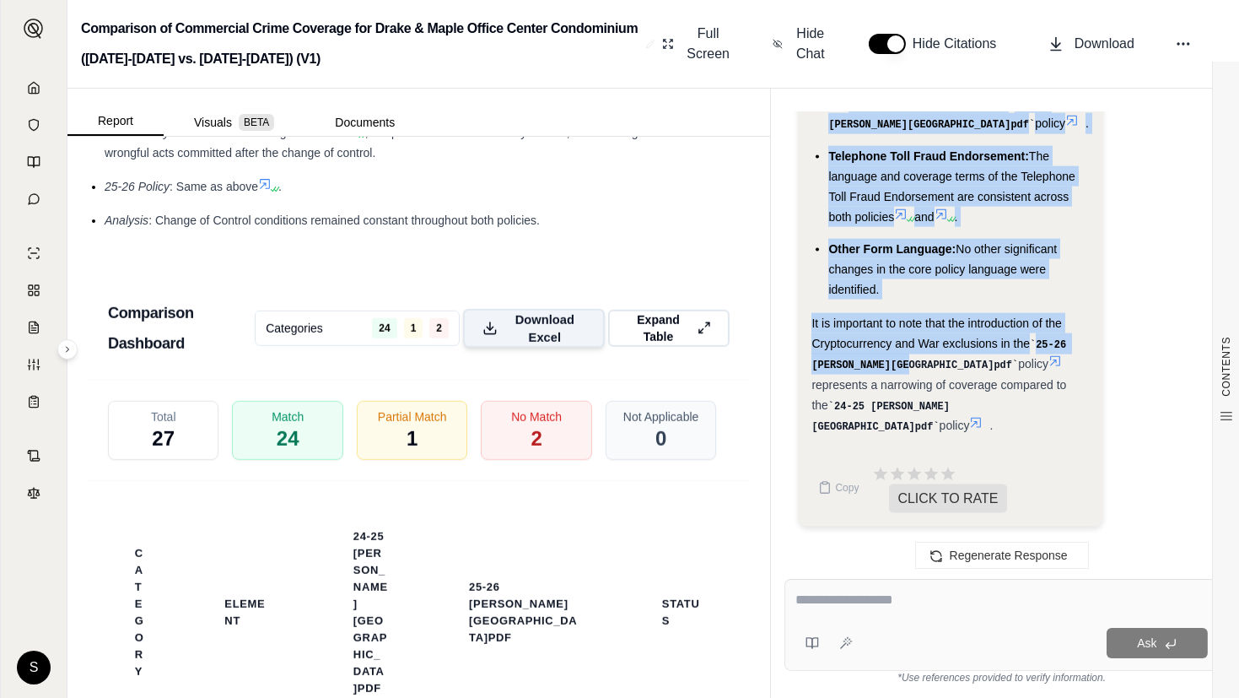
click at [546, 340] on span "Download Excel" at bounding box center [544, 327] width 80 height 35
